Goal: Information Seeking & Learning: Learn about a topic

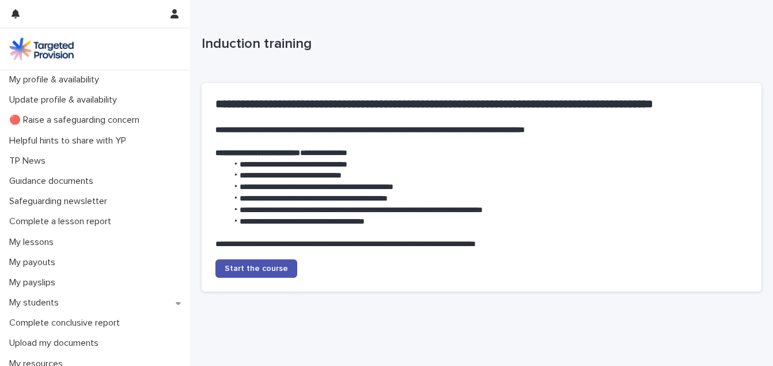
click at [51, 45] on img at bounding box center [41, 48] width 65 height 23
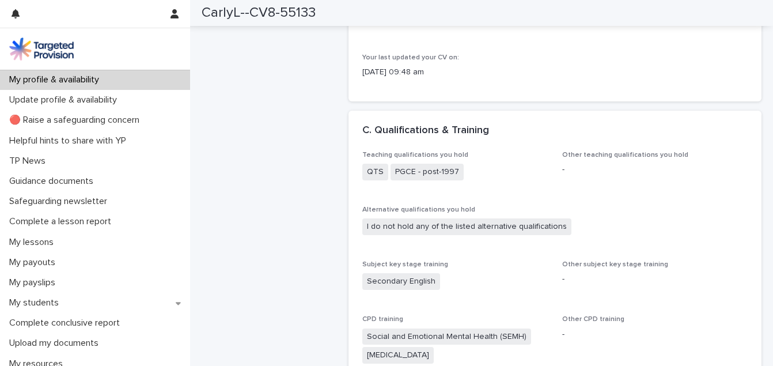
scroll to position [828, 0]
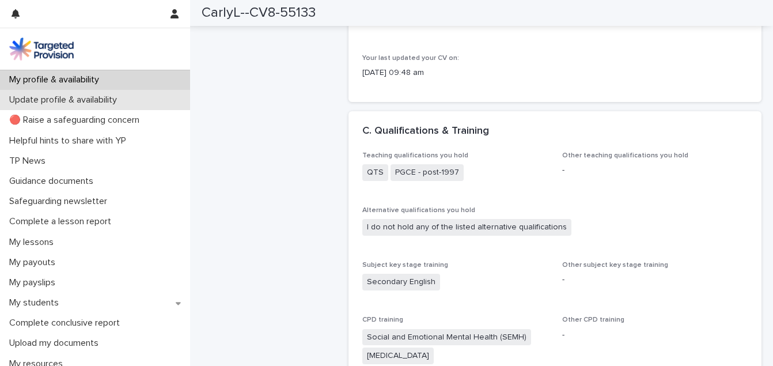
click at [78, 101] on p "Update profile & availability" at bounding box center [66, 99] width 122 height 11
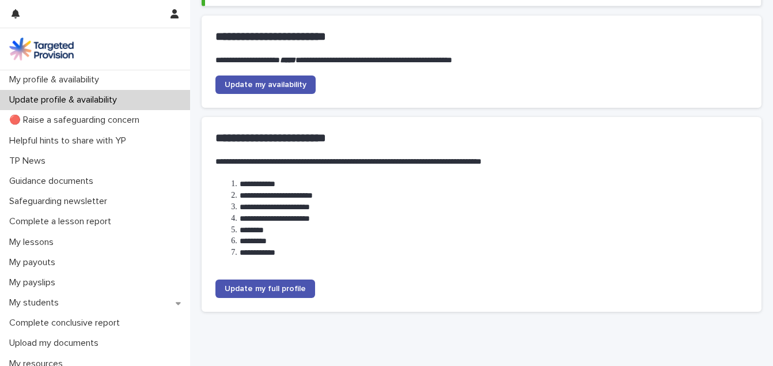
scroll to position [180, 0]
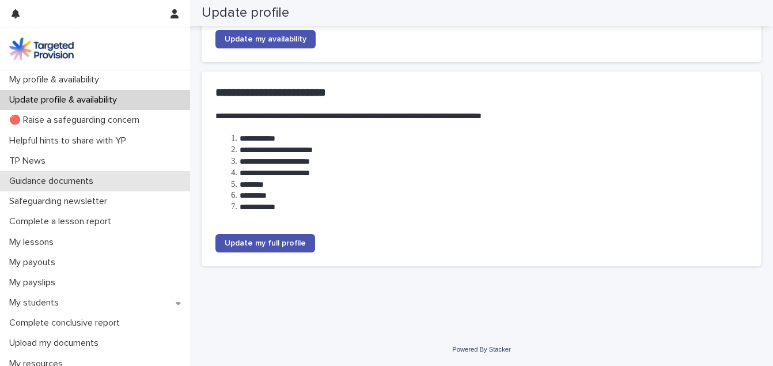
click at [80, 183] on p "Guidance documents" at bounding box center [54, 181] width 98 height 11
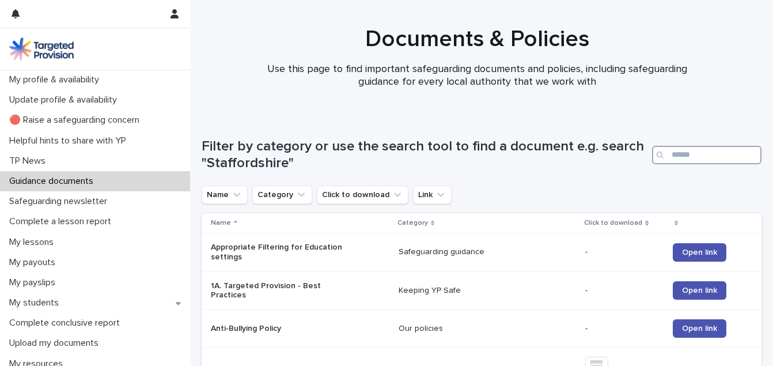
click at [693, 158] on input "Search" at bounding box center [706, 155] width 109 height 18
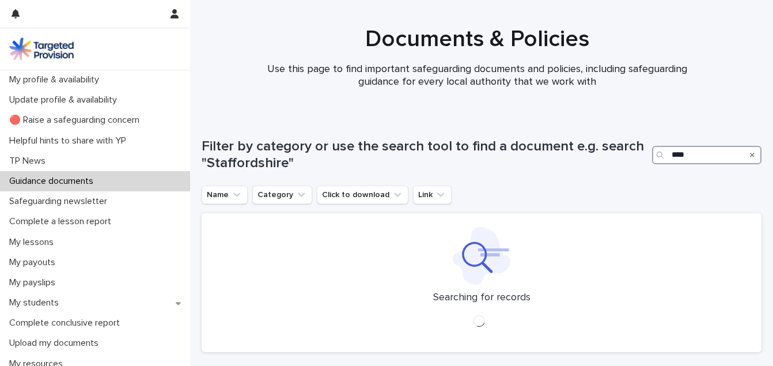
type input "****"
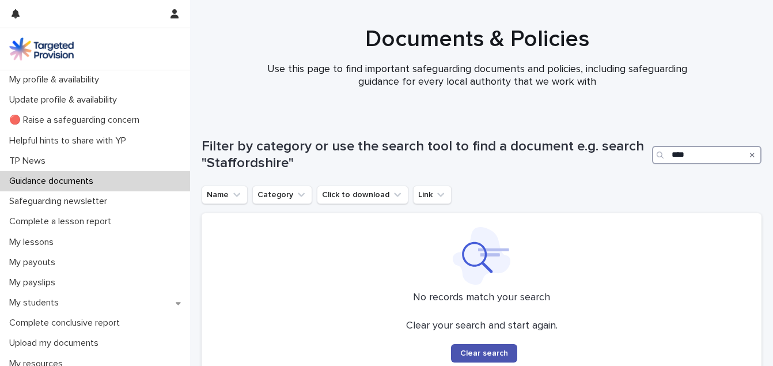
scroll to position [110, 0]
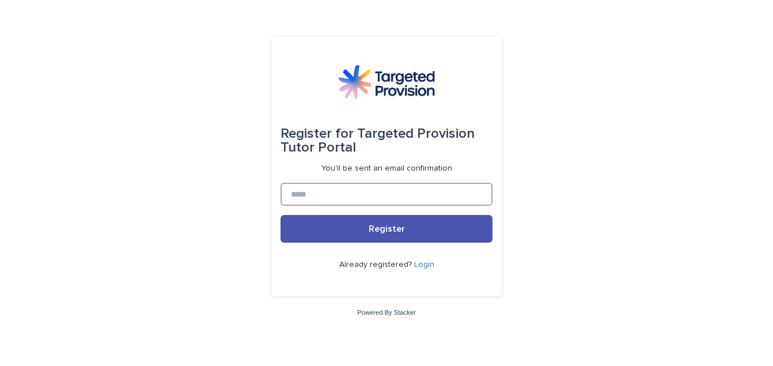
click at [309, 192] on input at bounding box center [386, 194] width 212 height 23
type input "**********"
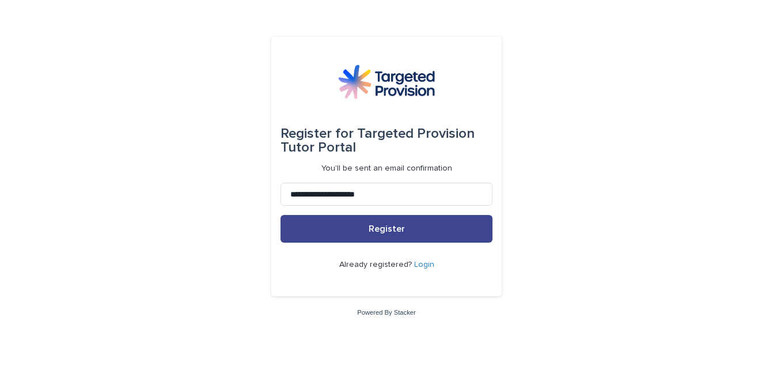
click at [382, 230] on span "Register" at bounding box center [387, 228] width 36 height 9
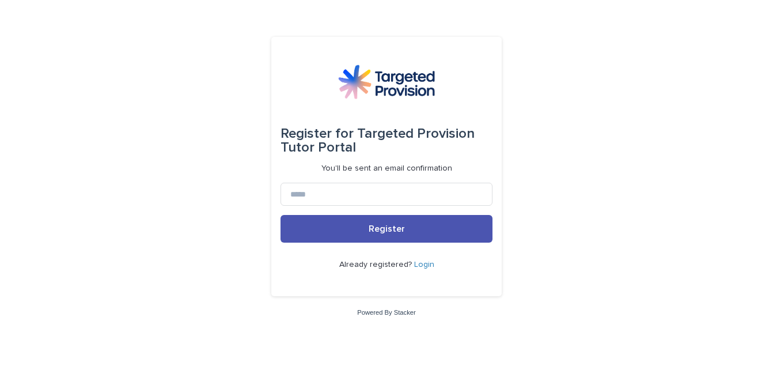
click at [431, 264] on link "Login" at bounding box center [424, 264] width 20 height 8
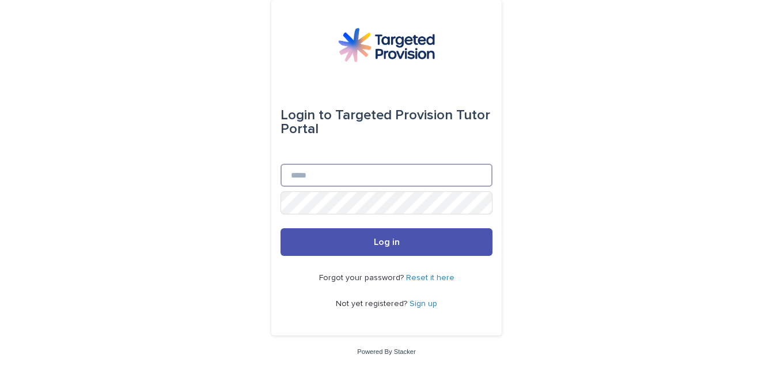
click at [310, 168] on input "Email" at bounding box center [386, 175] width 212 height 23
type input "**********"
click at [280, 228] on button "Log in" at bounding box center [386, 242] width 212 height 28
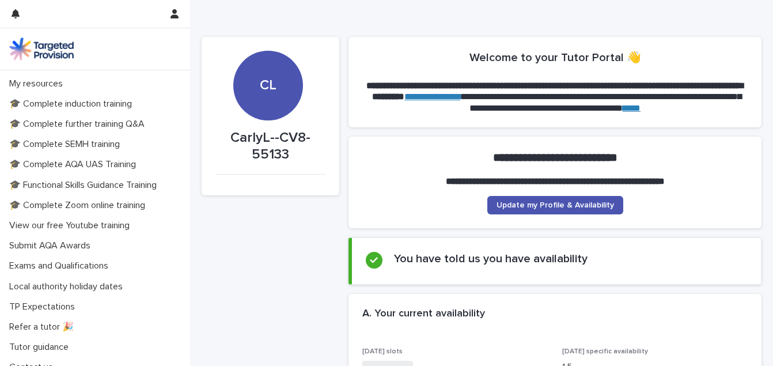
scroll to position [291, 0]
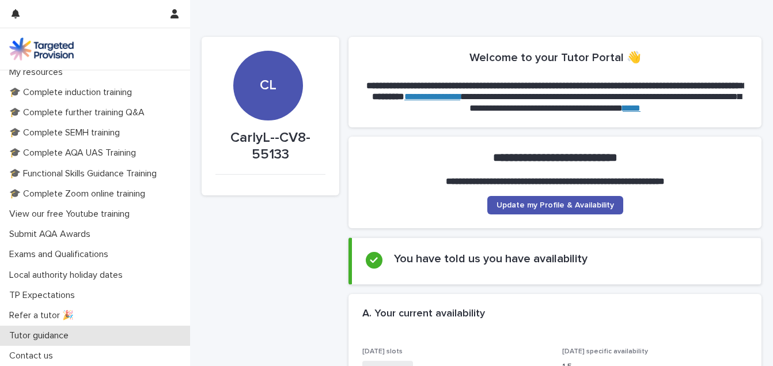
click at [61, 333] on p "Tutor guidance" at bounding box center [41, 335] width 73 height 11
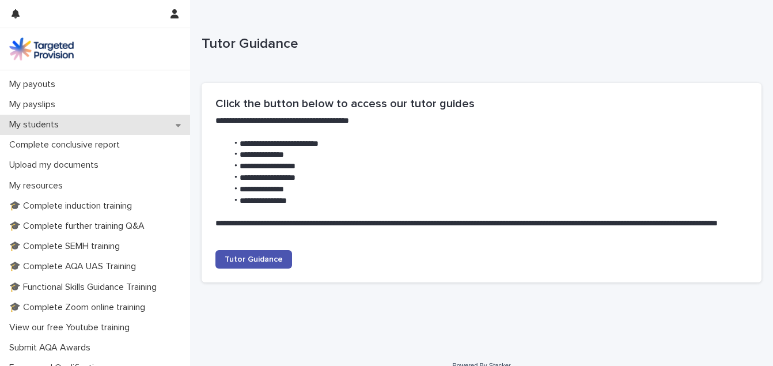
scroll to position [179, 0]
click at [74, 304] on p "🎓 Complete Zoom online training" at bounding box center [80, 306] width 150 height 11
